Goal: Transaction & Acquisition: Purchase product/service

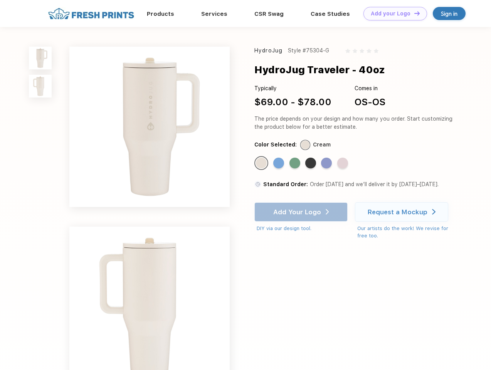
click at [392, 13] on link "Add your Logo Design Tool" at bounding box center [395, 13] width 64 height 13
click at [0, 0] on div "Design Tool" at bounding box center [0, 0] width 0 height 0
click at [413, 13] on link "Add your Logo Design Tool" at bounding box center [395, 13] width 64 height 13
click at [40, 58] on img at bounding box center [40, 58] width 23 height 23
click at [40, 86] on img at bounding box center [40, 86] width 23 height 23
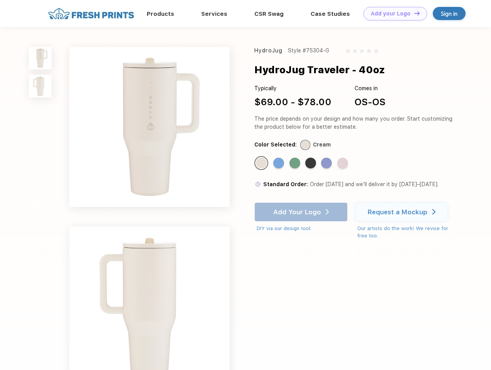
click at [262, 163] on div "Standard Color" at bounding box center [261, 163] width 11 height 11
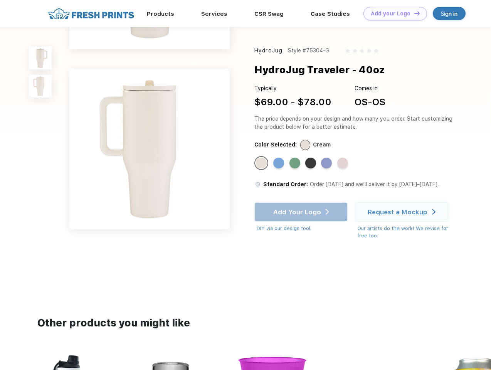
click at [279, 163] on div "Standard Color" at bounding box center [278, 163] width 11 height 11
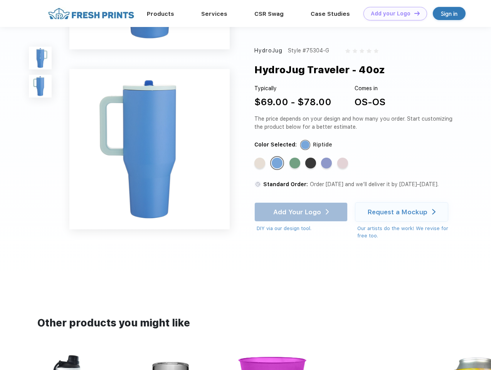
click at [295, 163] on div "Standard Color" at bounding box center [294, 163] width 11 height 11
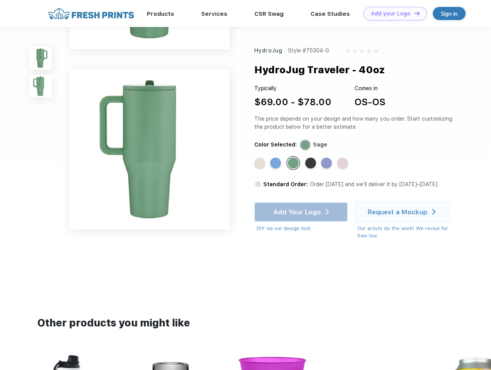
scroll to position [9, 0]
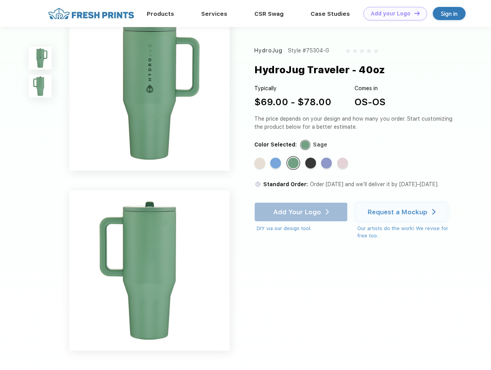
click at [311, 163] on div "Standard Color" at bounding box center [310, 163] width 11 height 11
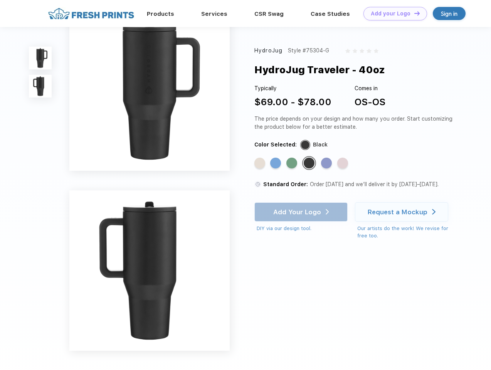
click at [327, 163] on div "Standard Color" at bounding box center [326, 163] width 11 height 11
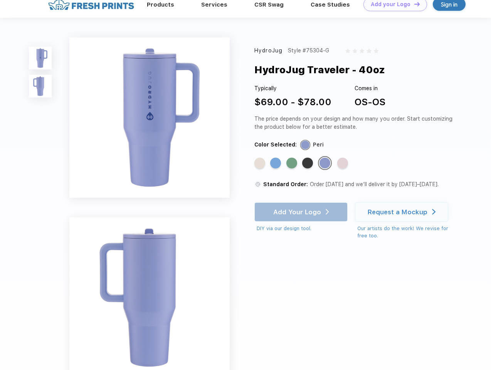
scroll to position [0, 0]
